Goal: Information Seeking & Learning: Learn about a topic

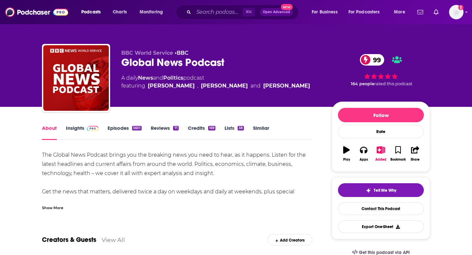
click at [55, 208] on div "Show More" at bounding box center [52, 207] width 21 height 6
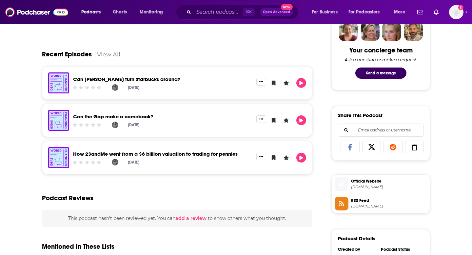
scroll to position [254, 0]
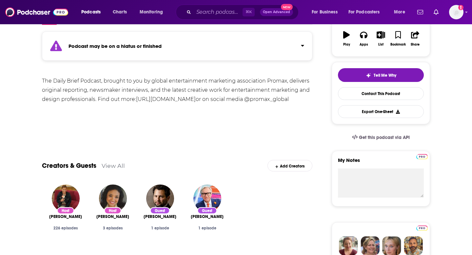
scroll to position [115, 0]
click at [236, 41] on div "Podcast may be on a hiatus or finished" at bounding box center [177, 45] width 270 height 29
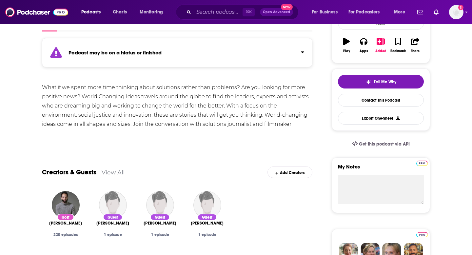
scroll to position [58, 0]
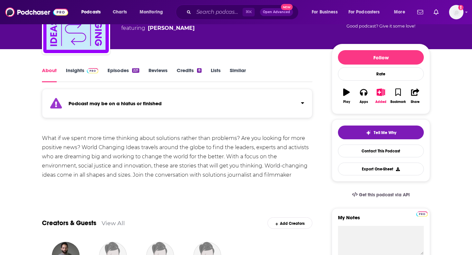
click at [279, 104] on div "Podcast may be on a hiatus or finished" at bounding box center [177, 103] width 270 height 29
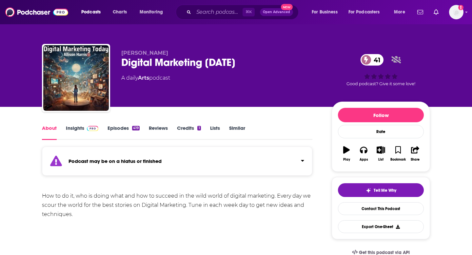
scroll to position [3, 0]
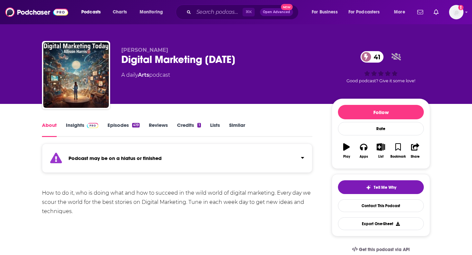
click at [156, 153] on div "Podcast may be on a hiatus or finished" at bounding box center [177, 158] width 270 height 29
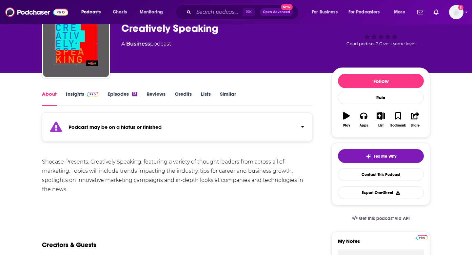
scroll to position [35, 0]
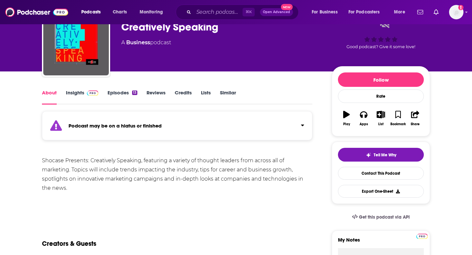
click at [155, 124] on strong "Podcast may be on a hiatus or finished" at bounding box center [114, 126] width 93 height 6
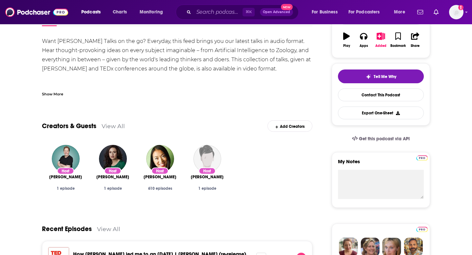
scroll to position [123, 0]
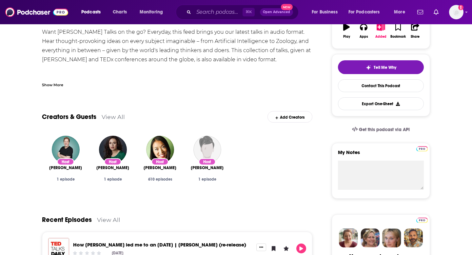
click at [56, 82] on div "Show More" at bounding box center [52, 84] width 21 height 6
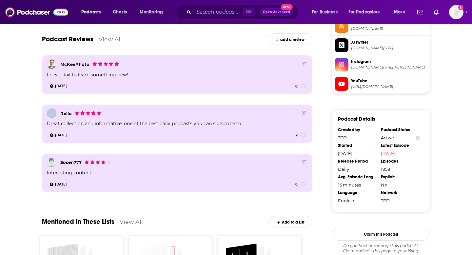
scroll to position [615, 0]
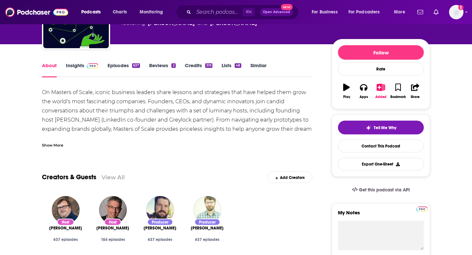
scroll to position [64, 0]
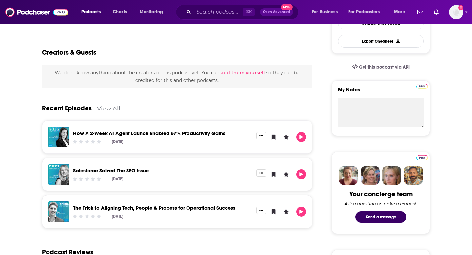
scroll to position [96, 0]
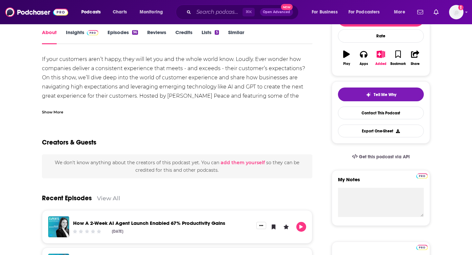
click at [61, 110] on div "Show More" at bounding box center [52, 111] width 21 height 6
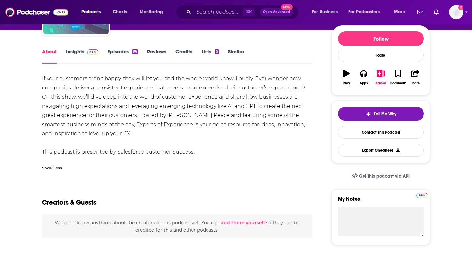
scroll to position [76, 0]
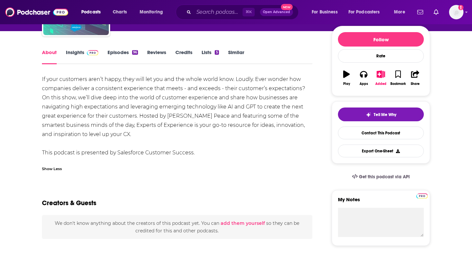
click at [85, 55] on span at bounding box center [91, 52] width 14 height 6
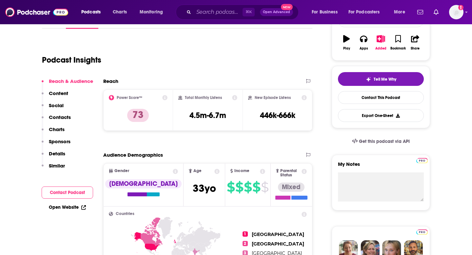
scroll to position [80, 0]
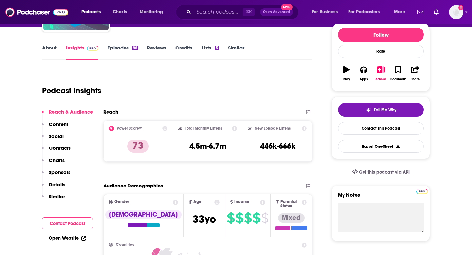
click at [49, 45] on link "About" at bounding box center [49, 52] width 15 height 15
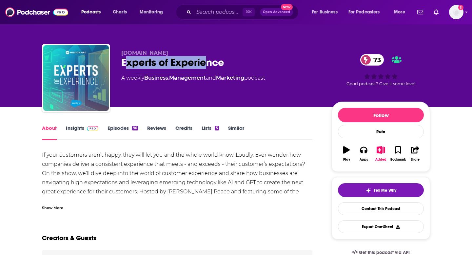
drag, startPoint x: 124, startPoint y: 63, endPoint x: 208, endPoint y: 63, distance: 83.9
click at [208, 63] on div "Experts of Experience 73" at bounding box center [221, 62] width 200 height 13
drag, startPoint x: 225, startPoint y: 63, endPoint x: 102, endPoint y: 62, distance: 122.6
click at [102, 62] on div "Mission.org Experts of Experience 73 A weekly Business , Management and Marketi…" at bounding box center [236, 79] width 388 height 71
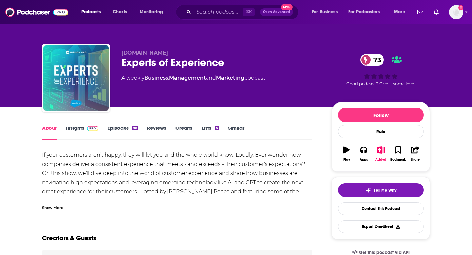
click at [131, 67] on div "Experts of Experience 73" at bounding box center [221, 62] width 200 height 13
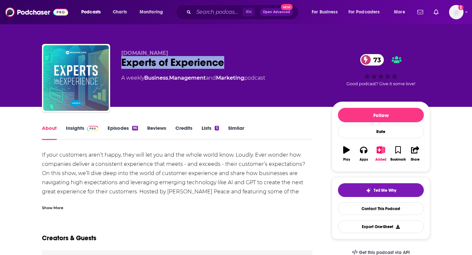
drag, startPoint x: 228, startPoint y: 61, endPoint x: 123, endPoint y: 64, distance: 105.2
click at [123, 64] on div "Experts of Experience 73" at bounding box center [221, 62] width 200 height 13
copy h1 "Experts of Experience"
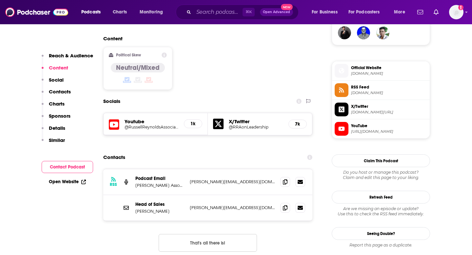
scroll to position [495, 0]
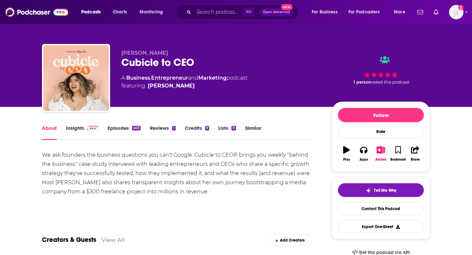
click at [189, 208] on div "Show More" at bounding box center [177, 205] width 270 height 11
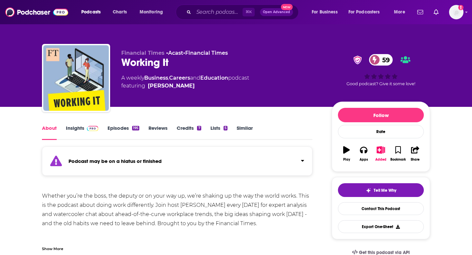
scroll to position [72, 0]
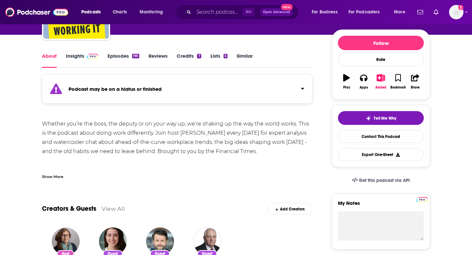
click at [248, 83] on div "Podcast may be on a hiatus or finished" at bounding box center [177, 88] width 270 height 29
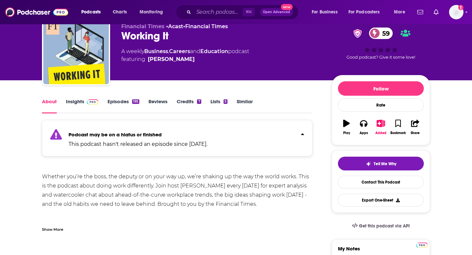
scroll to position [0, 0]
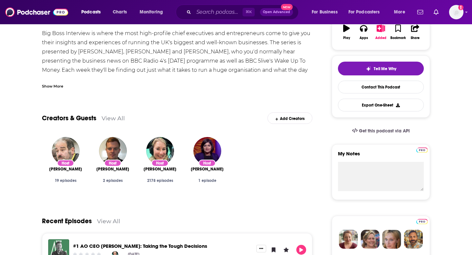
scroll to position [241, 0]
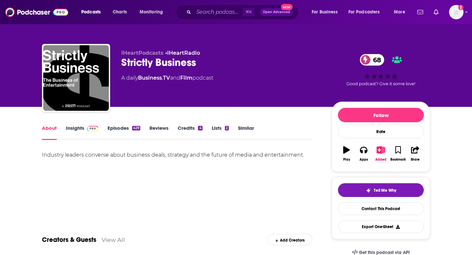
click at [88, 129] on img at bounding box center [92, 128] width 11 height 5
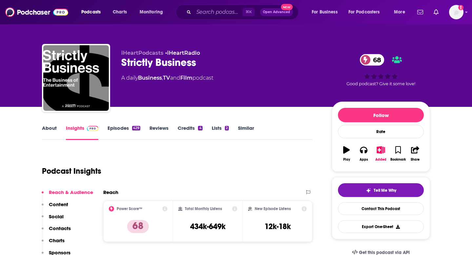
click at [54, 126] on link "About" at bounding box center [49, 132] width 15 height 15
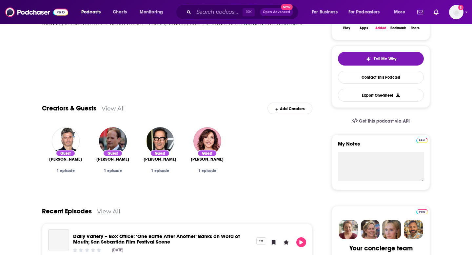
scroll to position [165, 0]
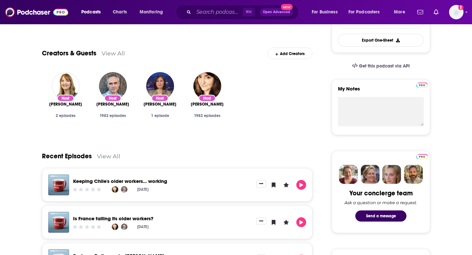
scroll to position [186, 0]
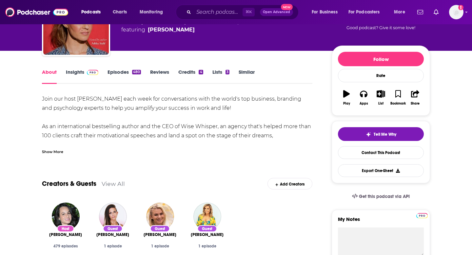
scroll to position [67, 0]
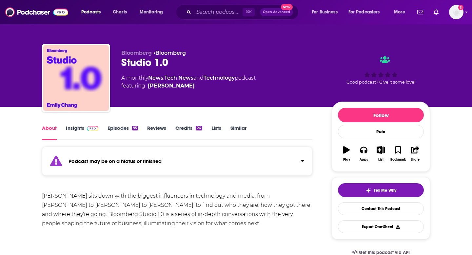
click at [157, 167] on div "Podcast may be on a hiatus or finished" at bounding box center [177, 160] width 270 height 29
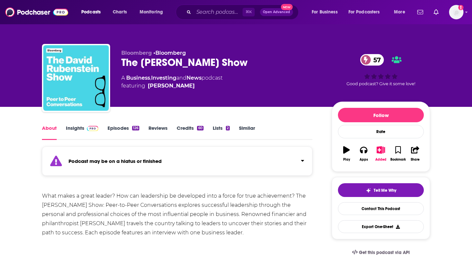
click at [253, 164] on div "Podcast may be on a hiatus or finished" at bounding box center [177, 160] width 270 height 29
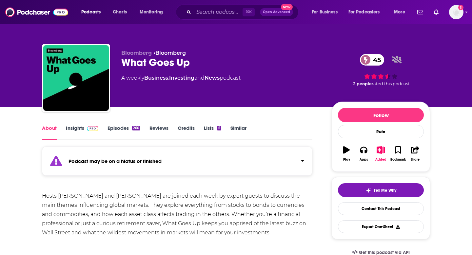
click at [252, 161] on div "Podcast may be on a hiatus or finished" at bounding box center [177, 160] width 270 height 29
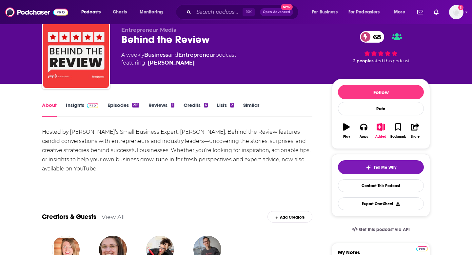
scroll to position [21, 0]
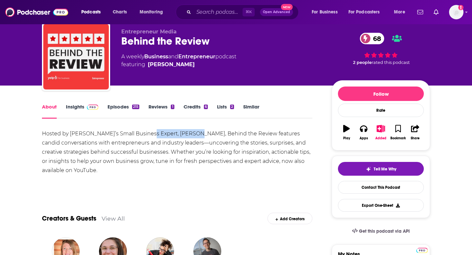
drag, startPoint x: 144, startPoint y: 132, endPoint x: 192, endPoint y: 135, distance: 48.3
click at [192, 135] on div "Hosted by Yelp’s Small Business Expert, Emily Washcovick, Behind the Review fea…" at bounding box center [177, 152] width 270 height 46
copy div "Emily Washcovick"
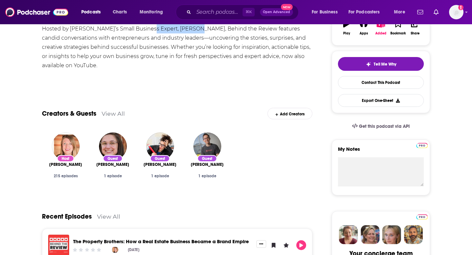
scroll to position [0, 0]
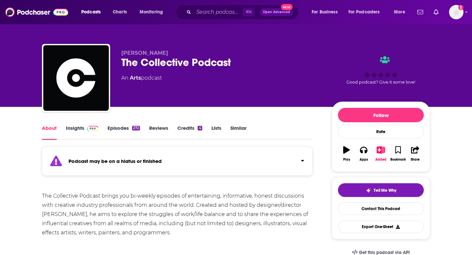
click at [205, 164] on div "Podcast may be on a hiatus or finished" at bounding box center [177, 160] width 270 height 29
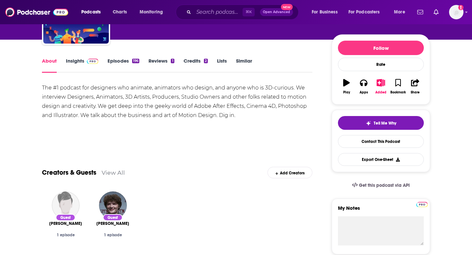
scroll to position [87, 0]
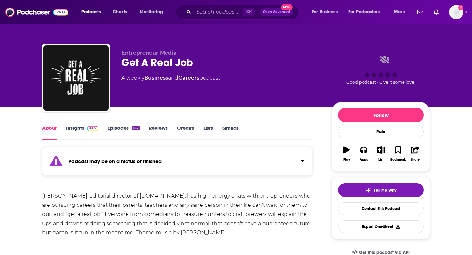
click at [215, 160] on div "Podcast may be on a hiatus or finished" at bounding box center [177, 160] width 270 height 29
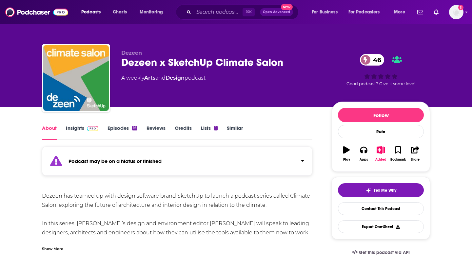
click at [245, 170] on div "Podcast may be on a hiatus or finished" at bounding box center [177, 160] width 270 height 29
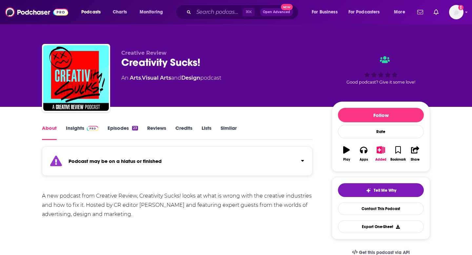
click at [236, 159] on div "Podcast may be on a hiatus or finished" at bounding box center [177, 160] width 270 height 29
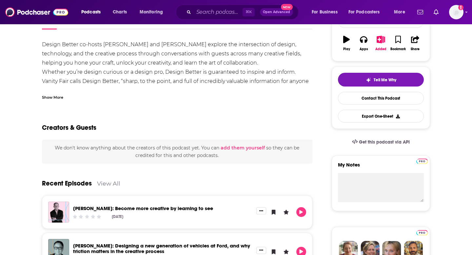
scroll to position [118, 0]
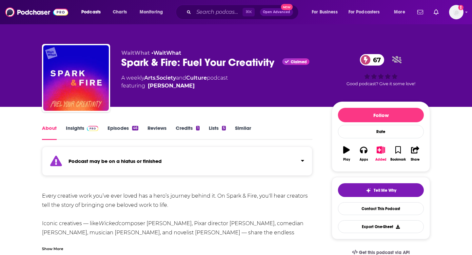
click at [248, 156] on div "Podcast may be on a hiatus or finished" at bounding box center [177, 160] width 270 height 29
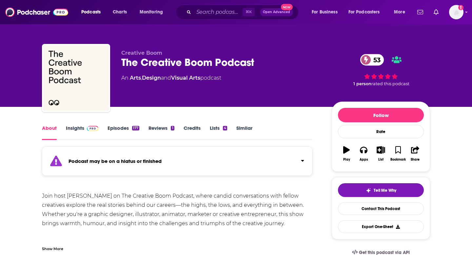
click at [282, 222] on div "Join host Katy Cowan on The Creative Boom Podcast, where candid conversations w…" at bounding box center [177, 241] width 270 height 101
click at [227, 163] on div "Podcast may be on a hiatus or finished" at bounding box center [177, 160] width 270 height 29
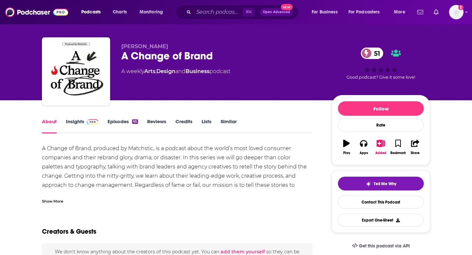
scroll to position [6, 0]
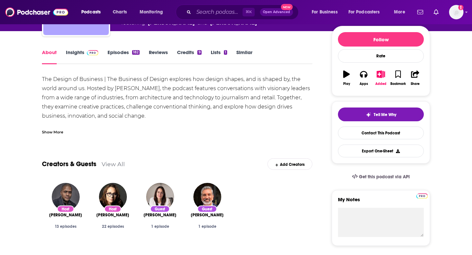
scroll to position [84, 0]
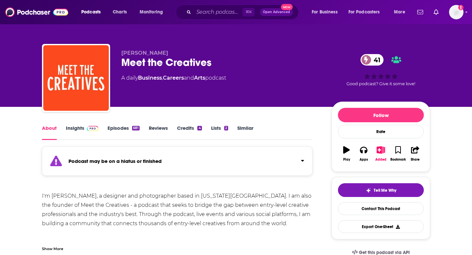
click at [248, 161] on div "Podcast may be on a hiatus or finished" at bounding box center [177, 160] width 270 height 29
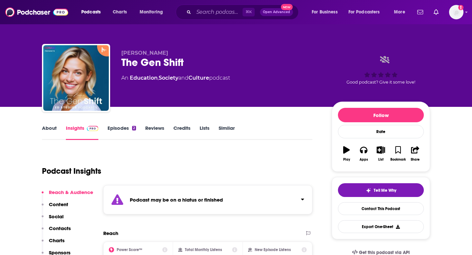
click at [152, 201] on strong "Podcast may be on a hiatus or finished" at bounding box center [176, 200] width 93 height 6
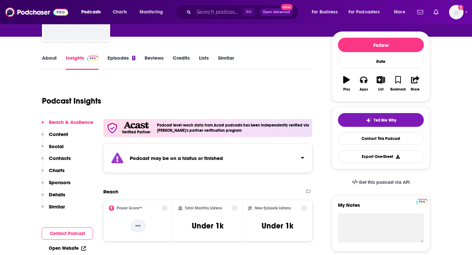
scroll to position [113, 0]
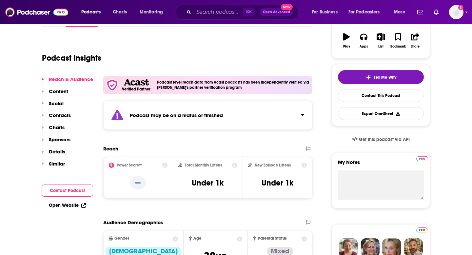
click at [229, 122] on div "Podcast may be on a hiatus or finished" at bounding box center [207, 115] width 209 height 29
